Goal: Find specific page/section: Find specific page/section

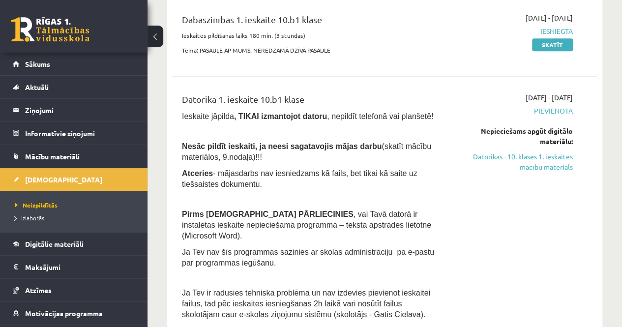
scroll to position [41, 0]
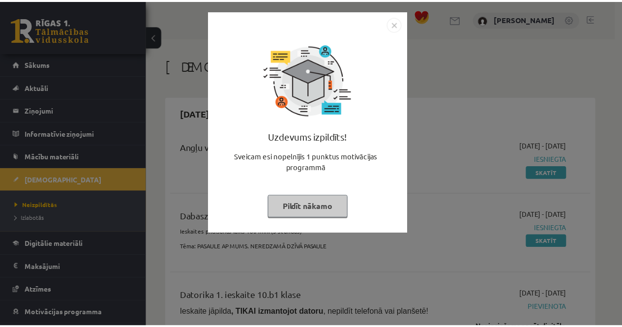
scroll to position [197, 0]
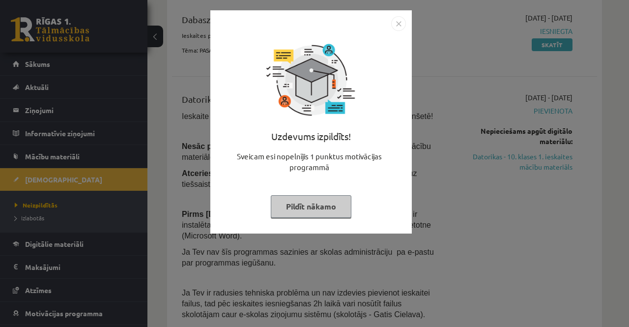
click at [394, 17] on img "Close" at bounding box center [398, 23] width 15 height 15
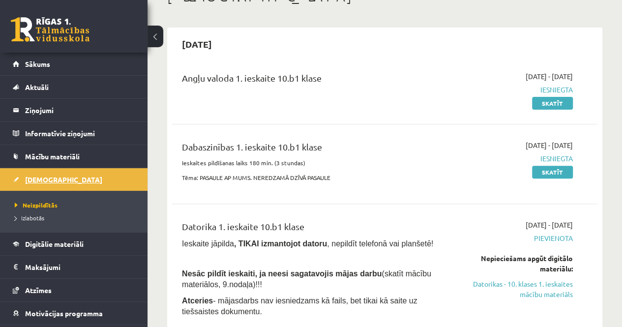
scroll to position [49, 0]
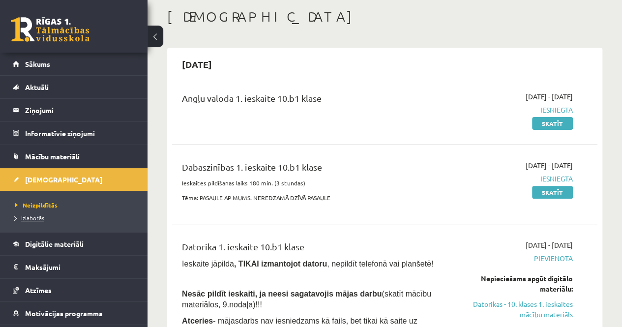
click at [34, 218] on span "Izlabotās" at bounding box center [29, 218] width 29 height 8
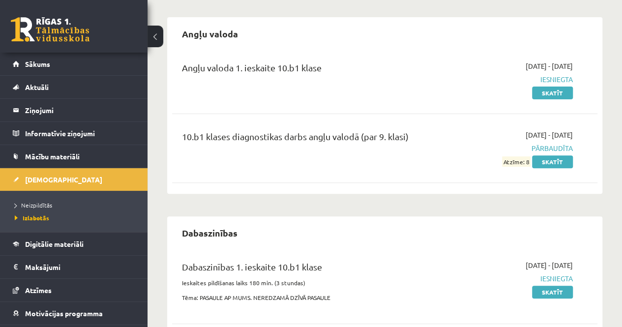
scroll to position [64, 0]
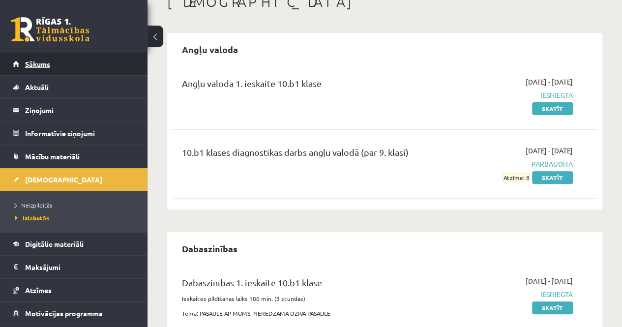
click at [82, 64] on link "Sākums" at bounding box center [74, 64] width 122 height 23
